Goal: Check status: Check status

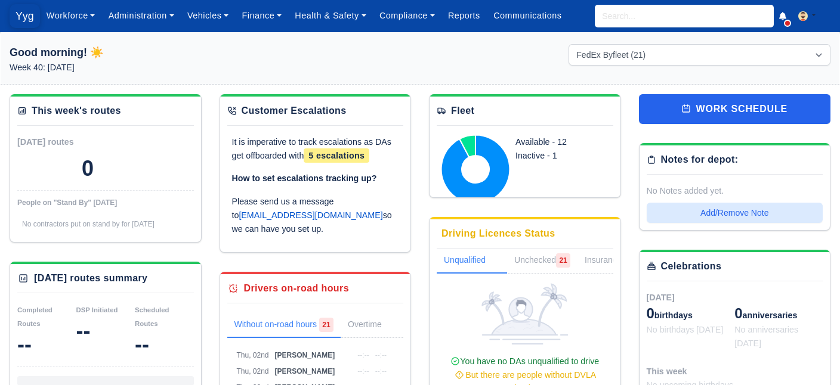
click at [29, 10] on span "Yyg" at bounding box center [25, 16] width 30 height 24
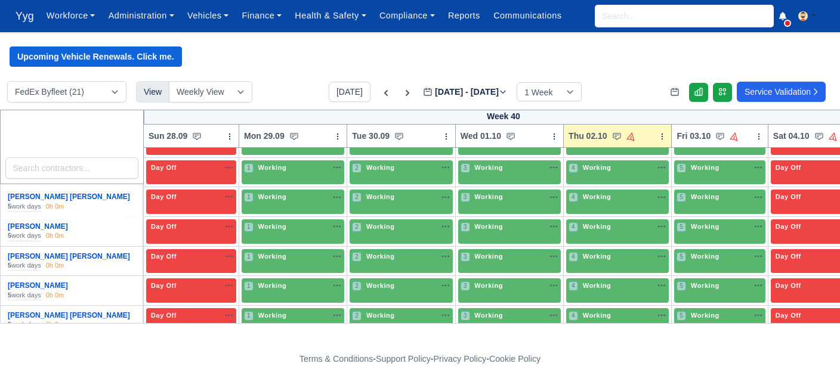
scroll to position [243, 0]
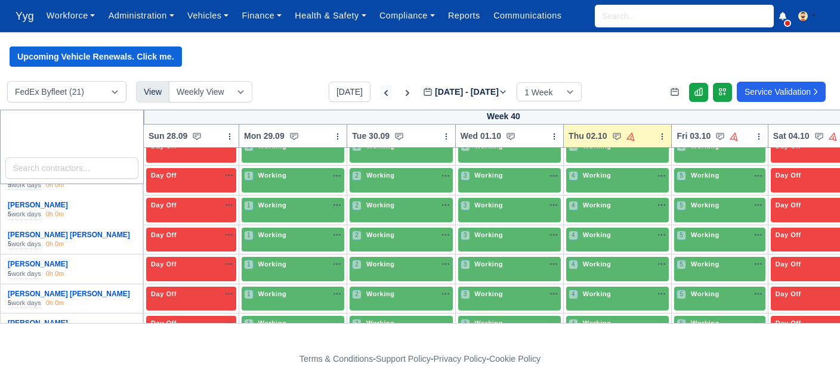
click at [380, 92] on icon at bounding box center [386, 93] width 12 height 12
type input "2025-09-25"
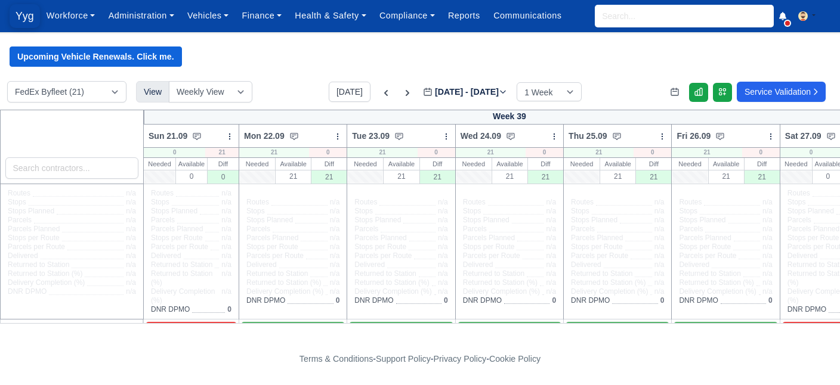
click at [30, 14] on span "Yyg" at bounding box center [25, 16] width 30 height 24
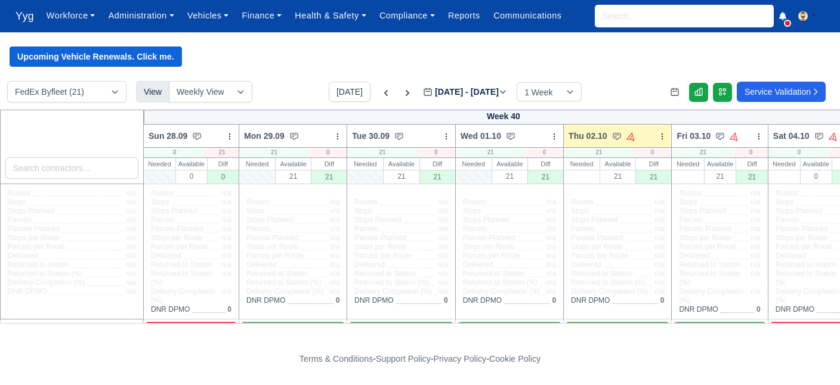
scroll to position [191, 0]
